Goal: Obtain resource: Obtain resource

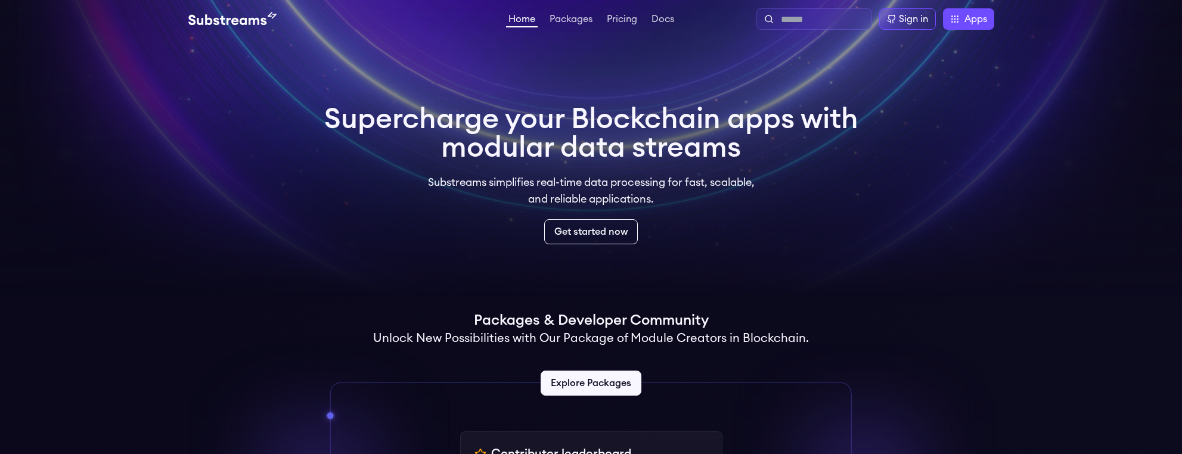
click at [800, 22] on input "text" at bounding box center [824, 20] width 86 height 14
type input "**********"
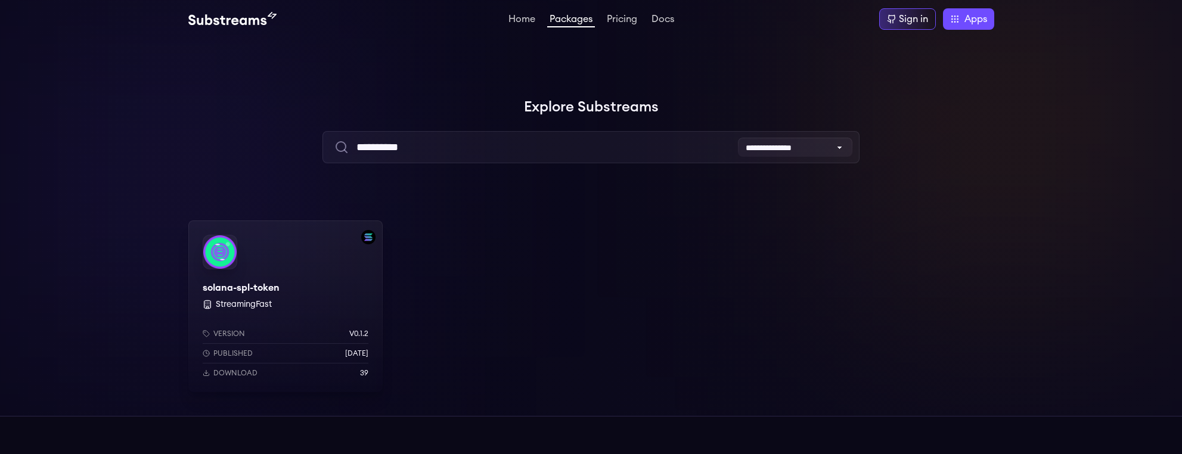
click at [259, 289] on div "solana-spl-token StreamingFast Version v0.1.2 Published 4 days ago Download 39" at bounding box center [285, 306] width 194 height 172
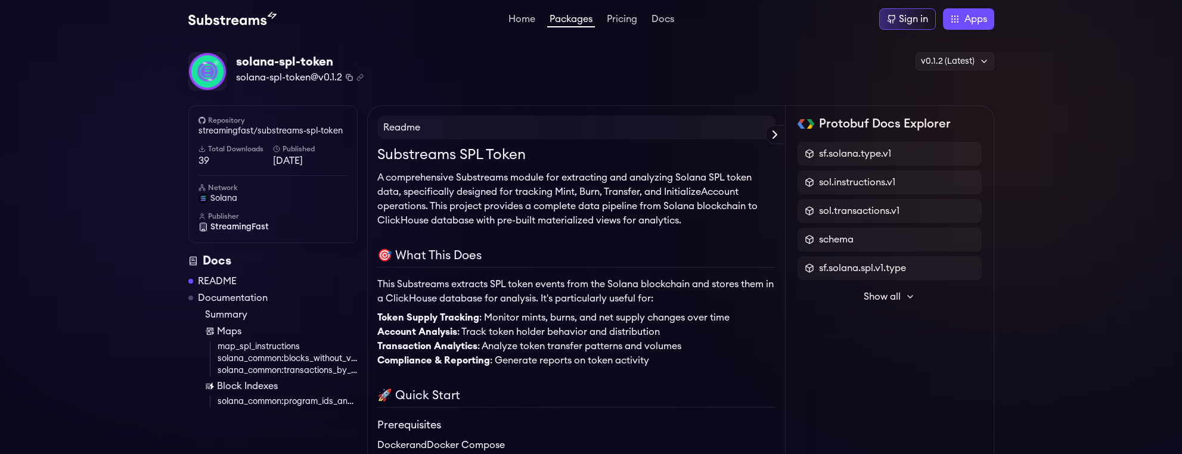
click at [349, 76] on rect "Copy package name and version" at bounding box center [350, 78] width 4 height 4
